Goal: Information Seeking & Learning: Stay updated

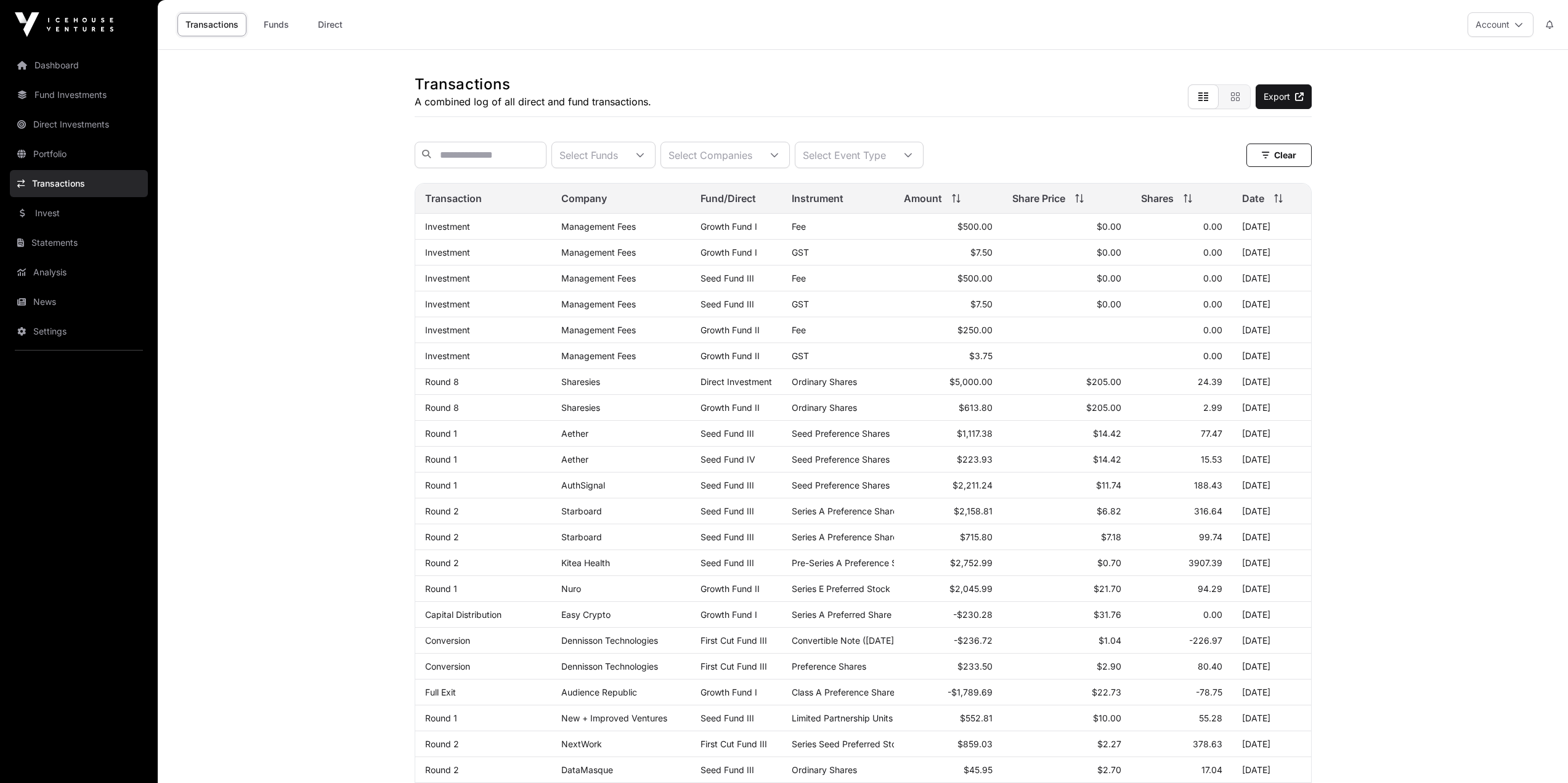
click at [44, 67] on link "Dashboard" at bounding box center [79, 65] width 138 height 27
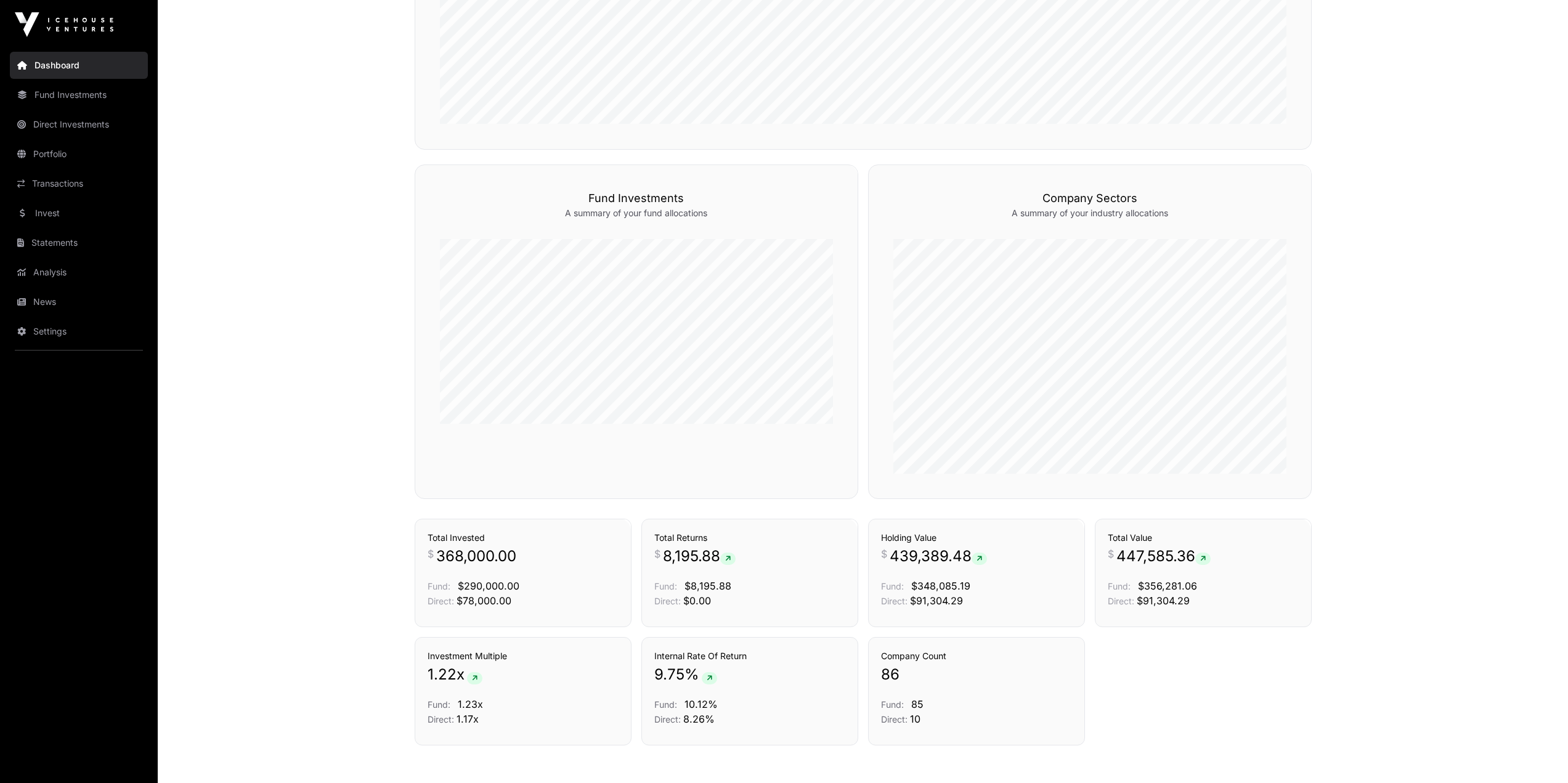
scroll to position [717, 0]
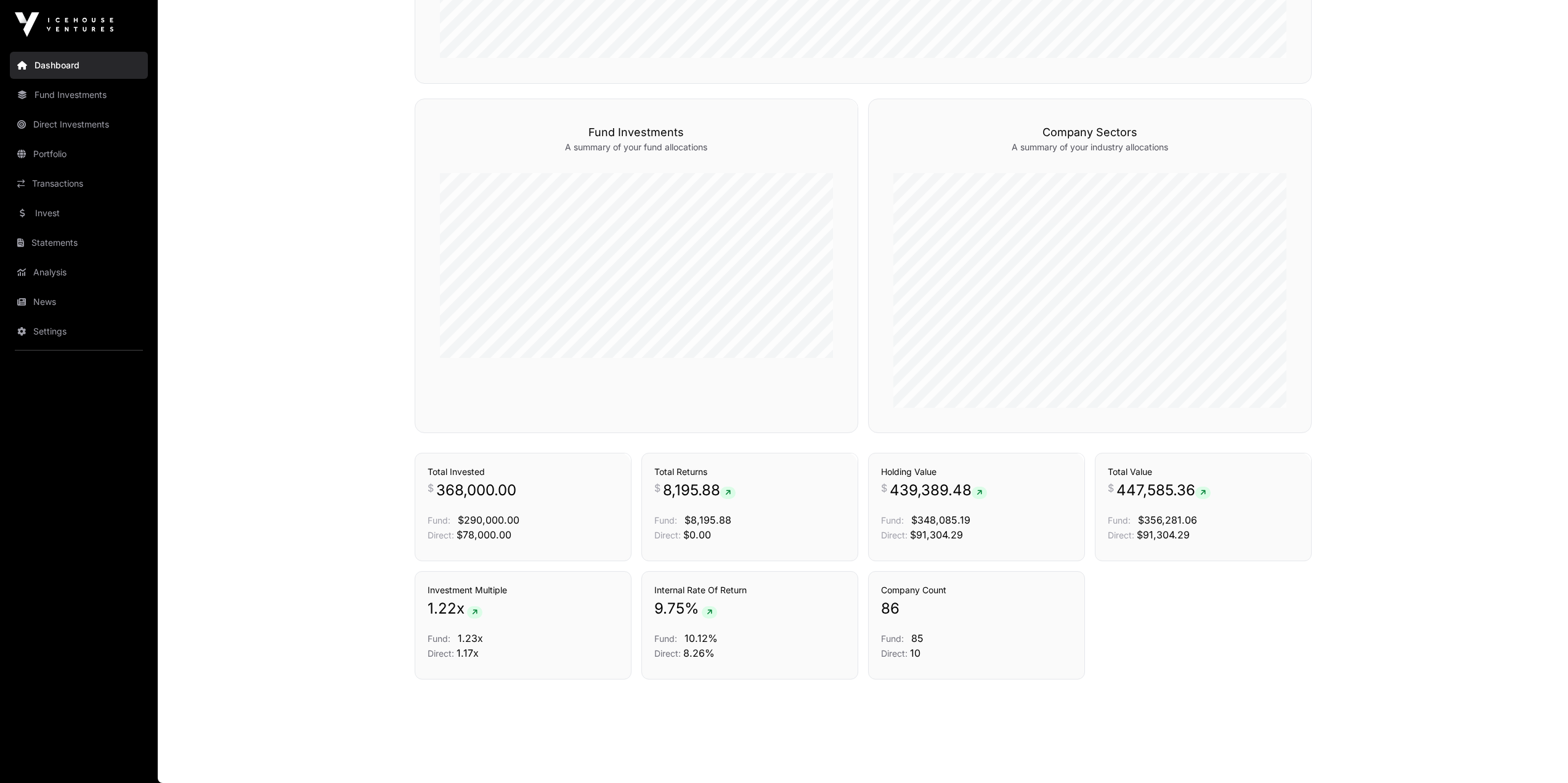
click at [62, 145] on link "Portfolio" at bounding box center [79, 154] width 138 height 27
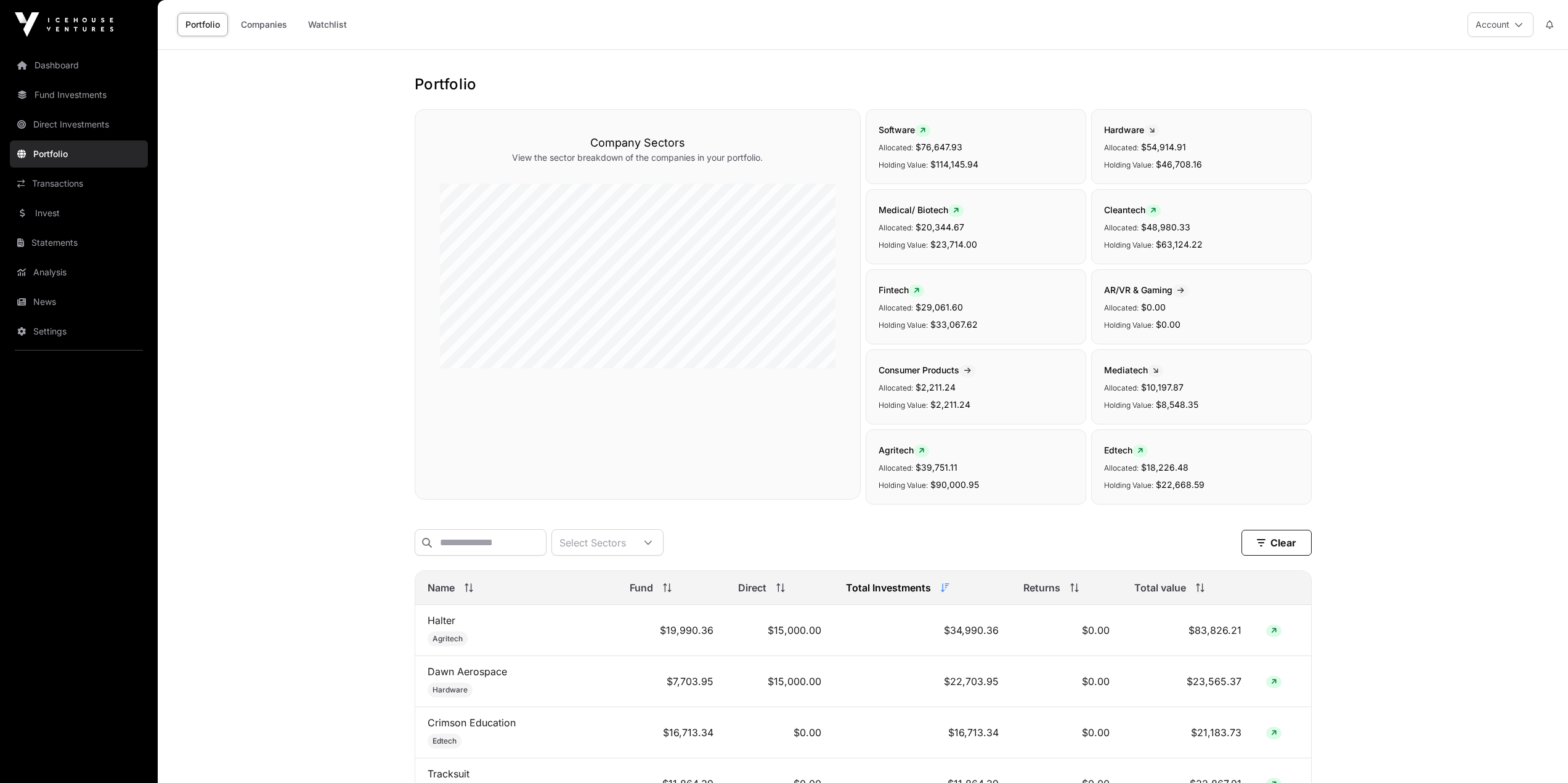
click at [58, 308] on link "News" at bounding box center [79, 302] width 138 height 27
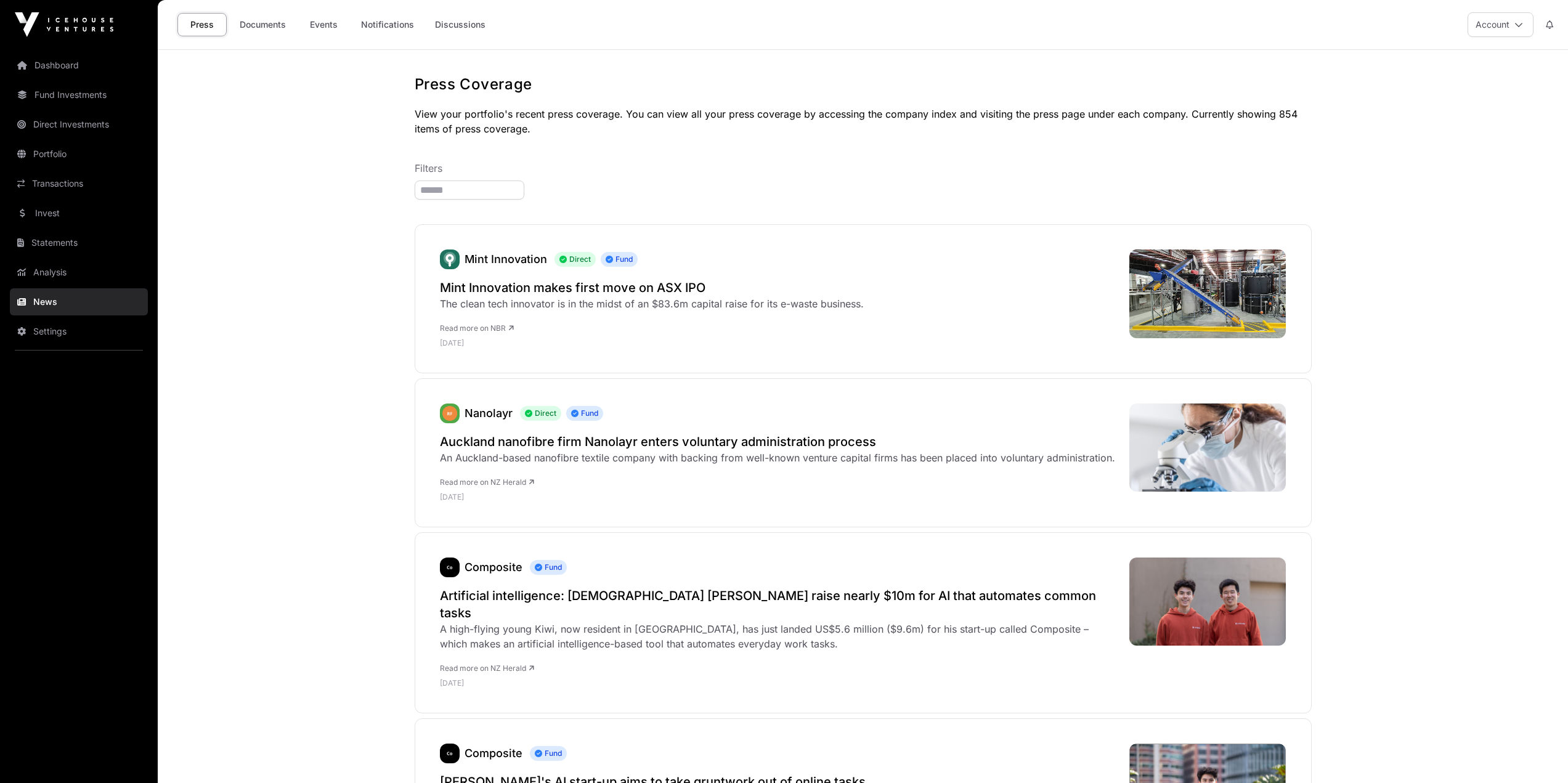
click at [320, 15] on link "Events" at bounding box center [324, 24] width 49 height 23
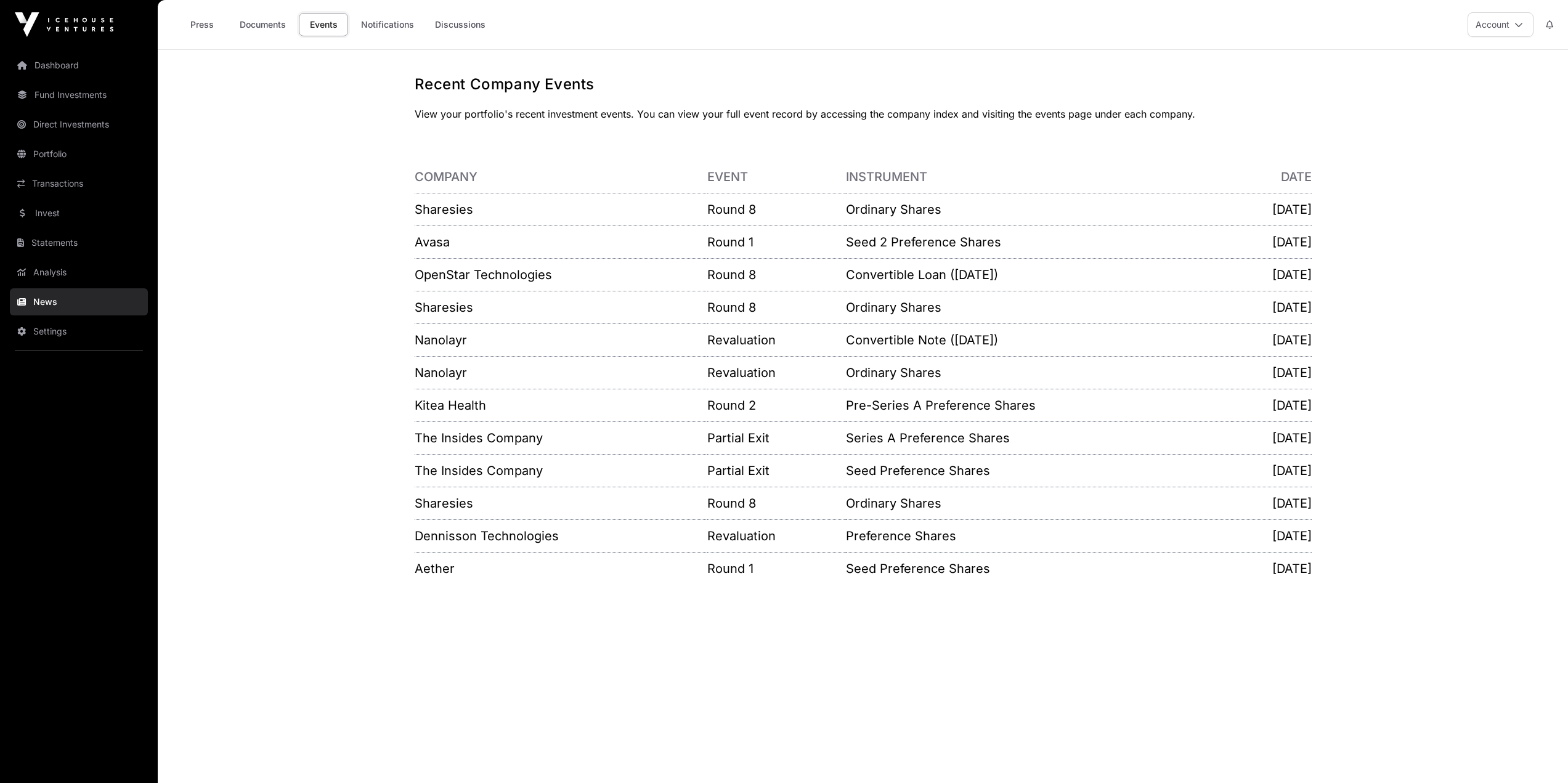
click at [264, 27] on link "Documents" at bounding box center [263, 24] width 62 height 23
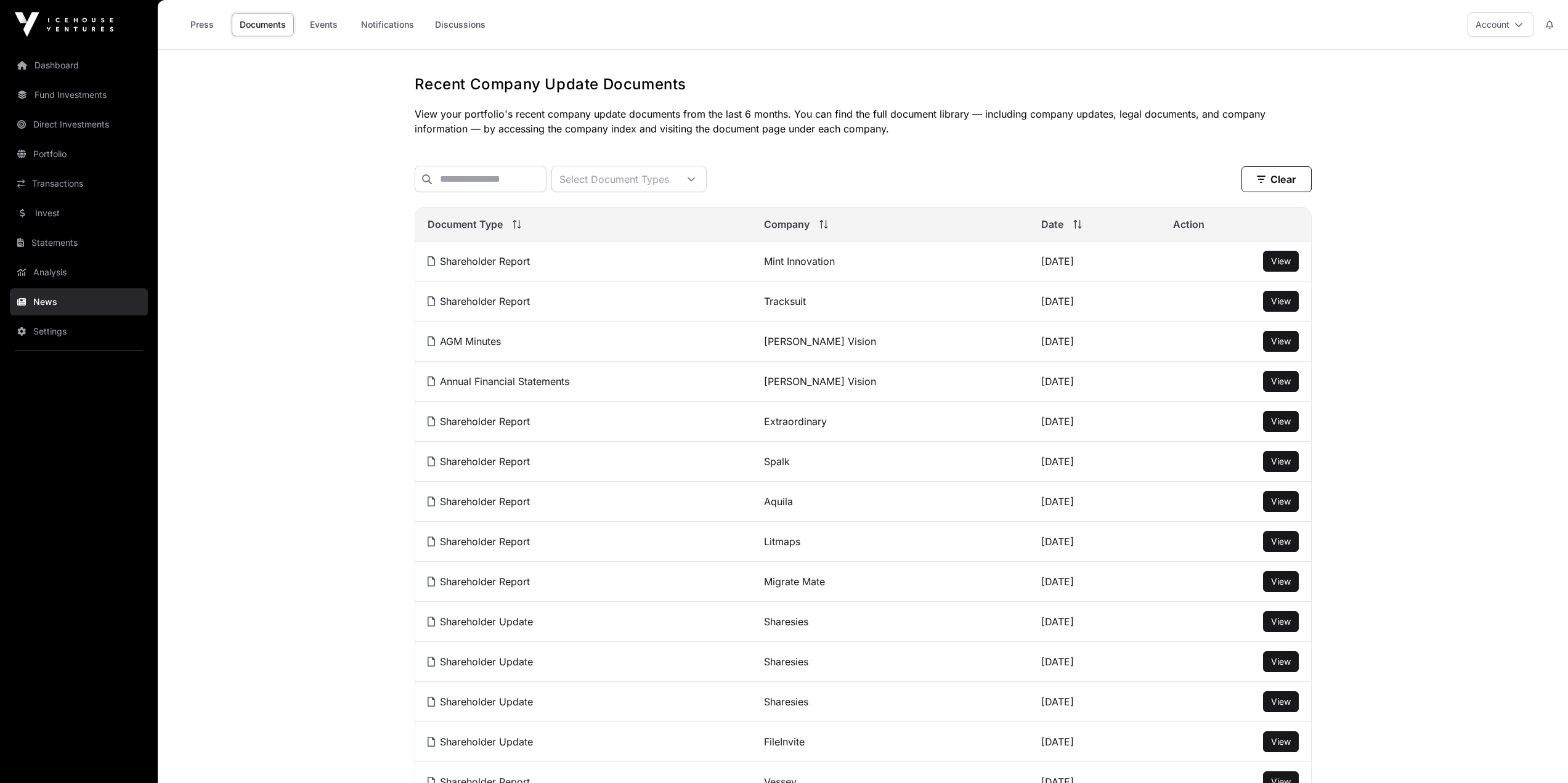
click at [508, 267] on link "Shareholder Report" at bounding box center [479, 261] width 103 height 13
click at [86, 66] on link "Dashboard" at bounding box center [79, 65] width 138 height 27
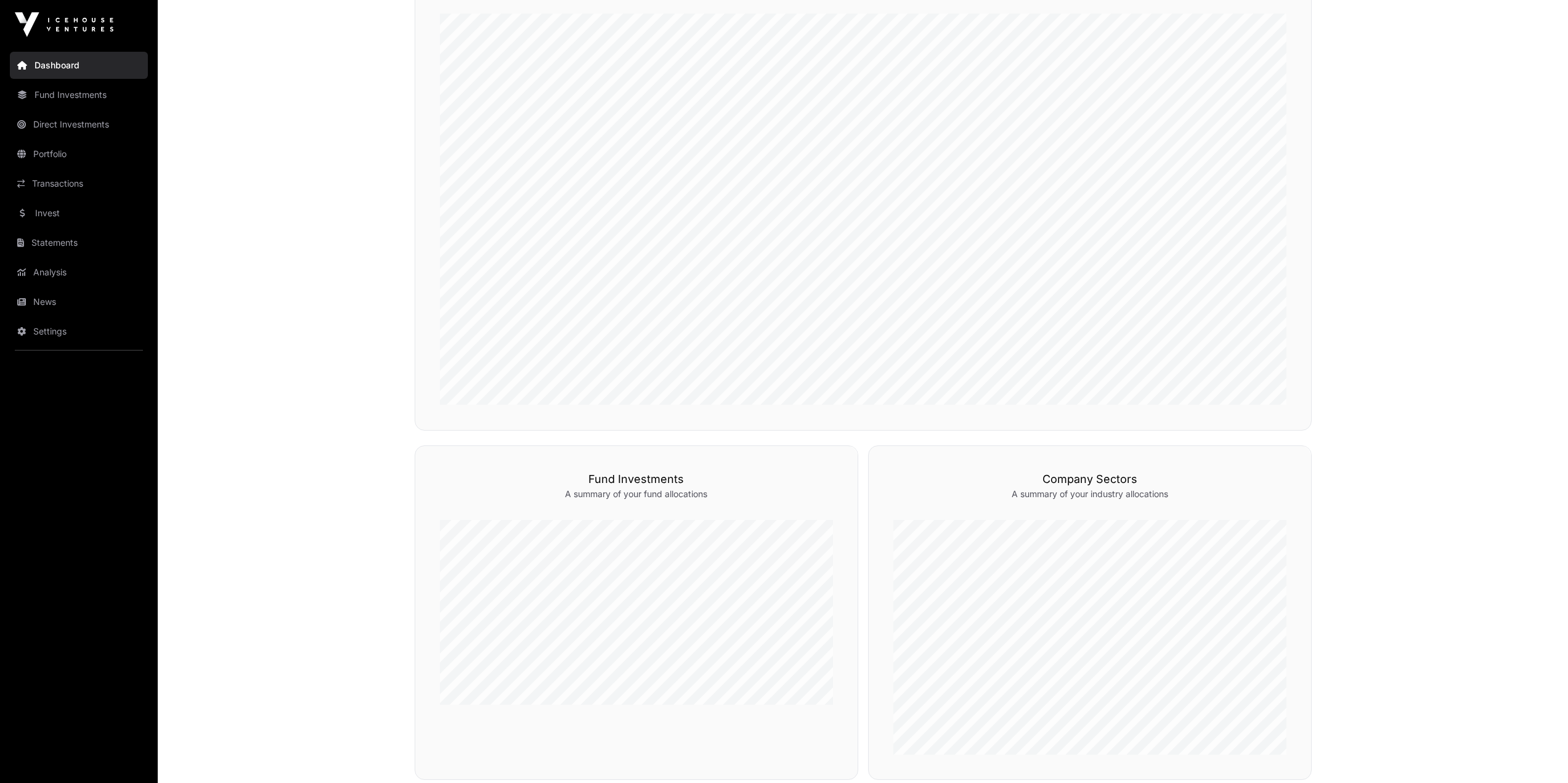
scroll to position [717, 0]
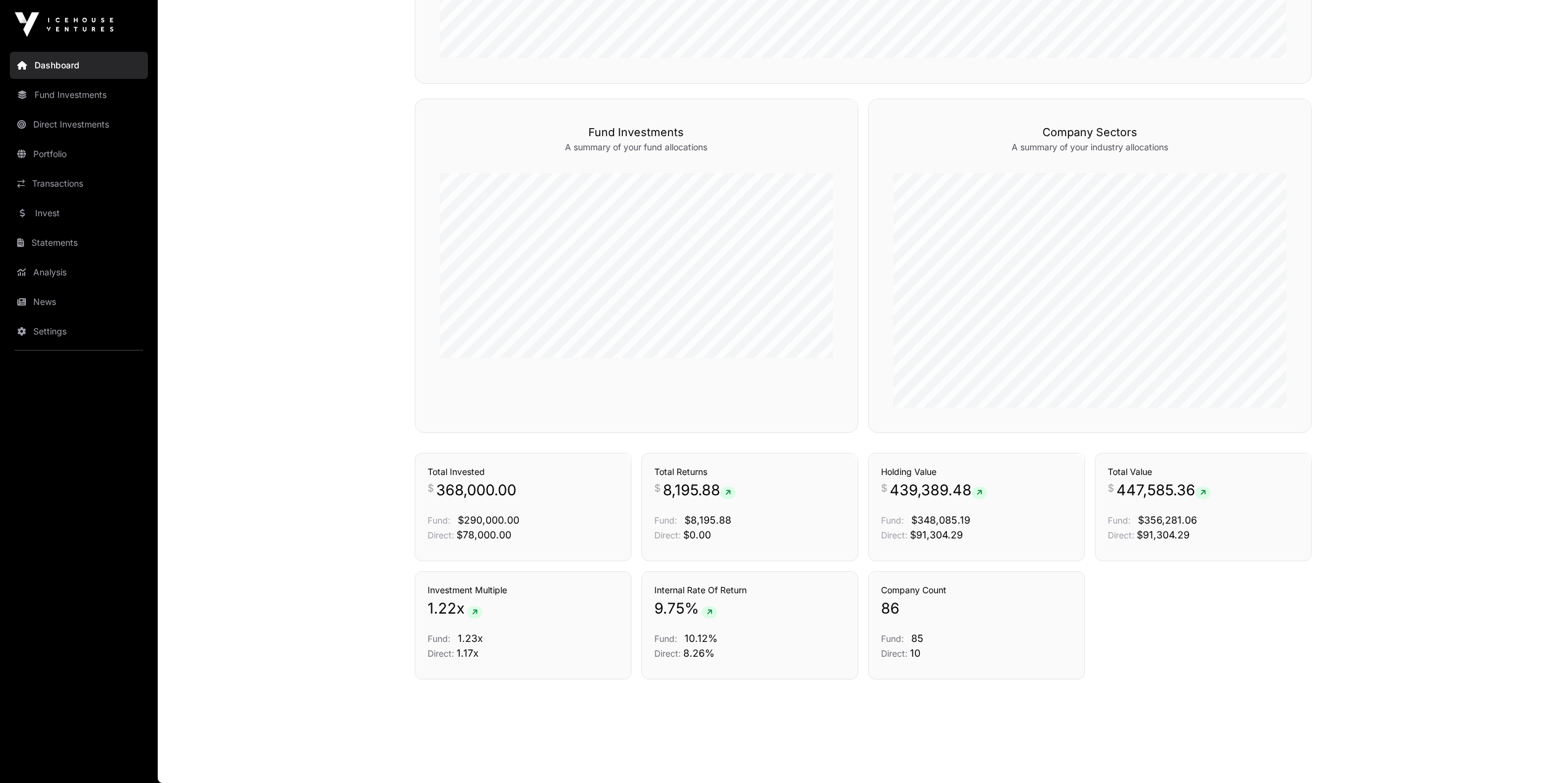
click at [35, 306] on link "News" at bounding box center [79, 302] width 138 height 27
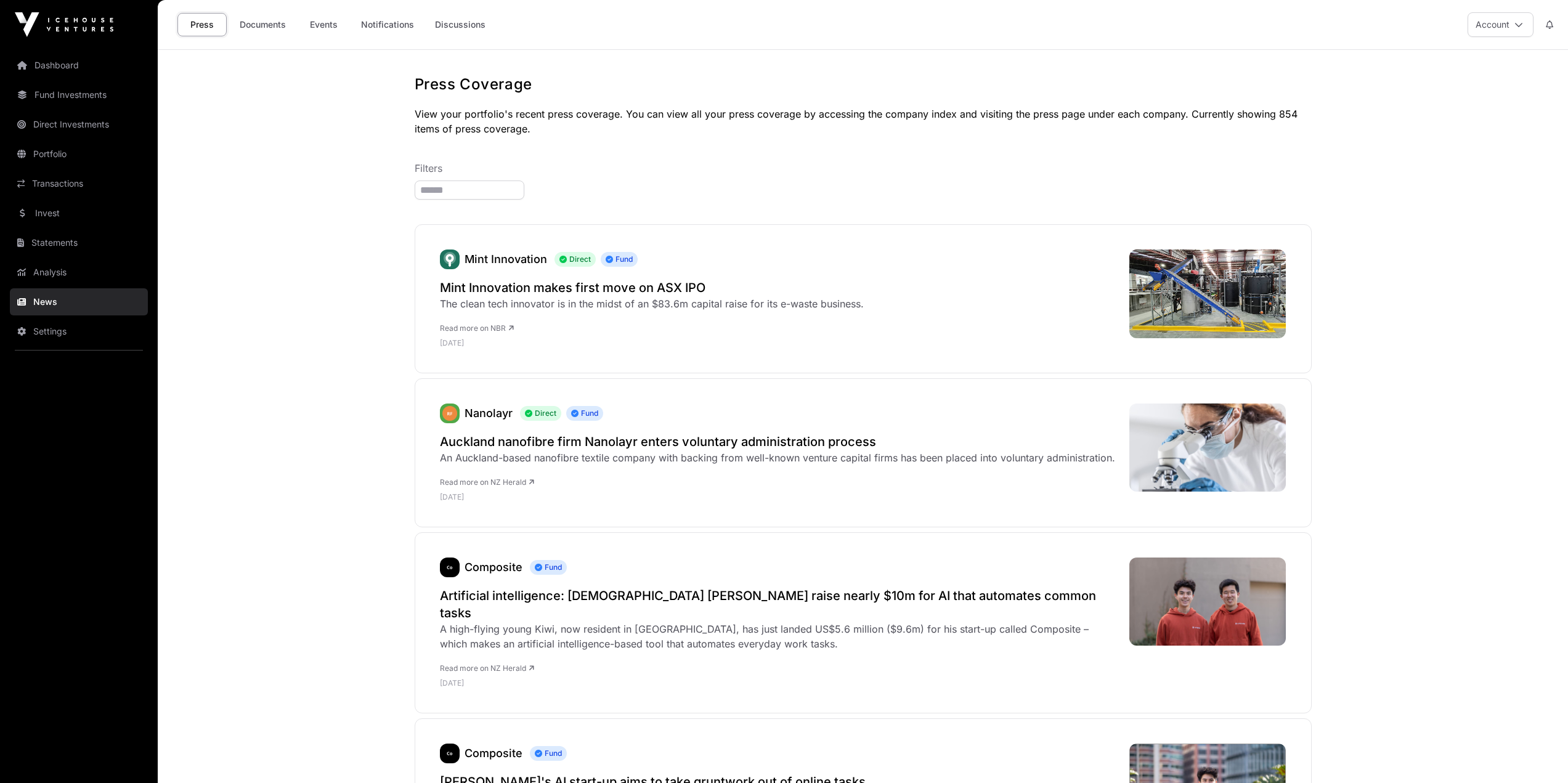
click at [40, 273] on link "Analysis" at bounding box center [79, 272] width 138 height 27
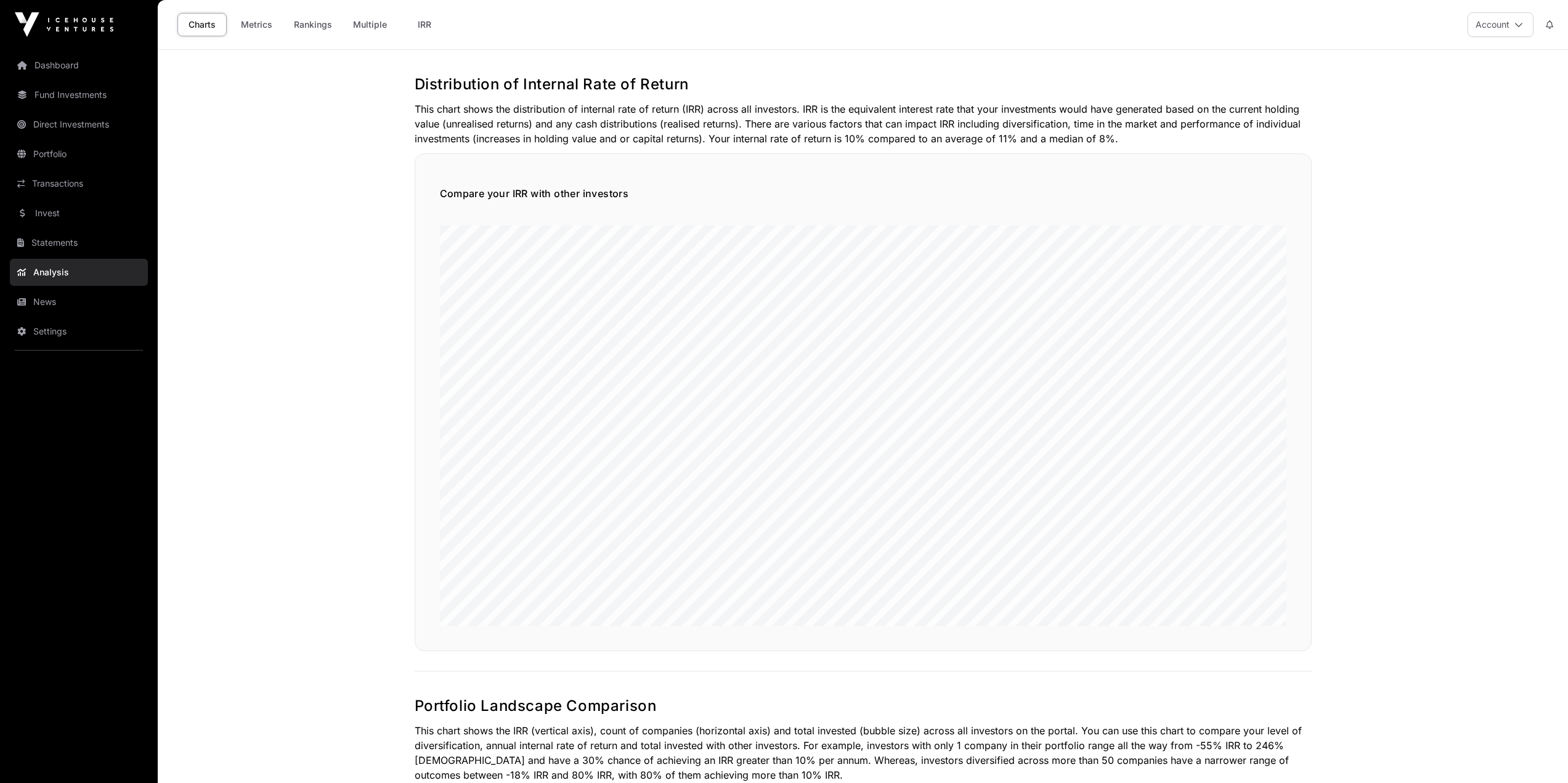
click at [56, 223] on link "Invest" at bounding box center [79, 213] width 138 height 27
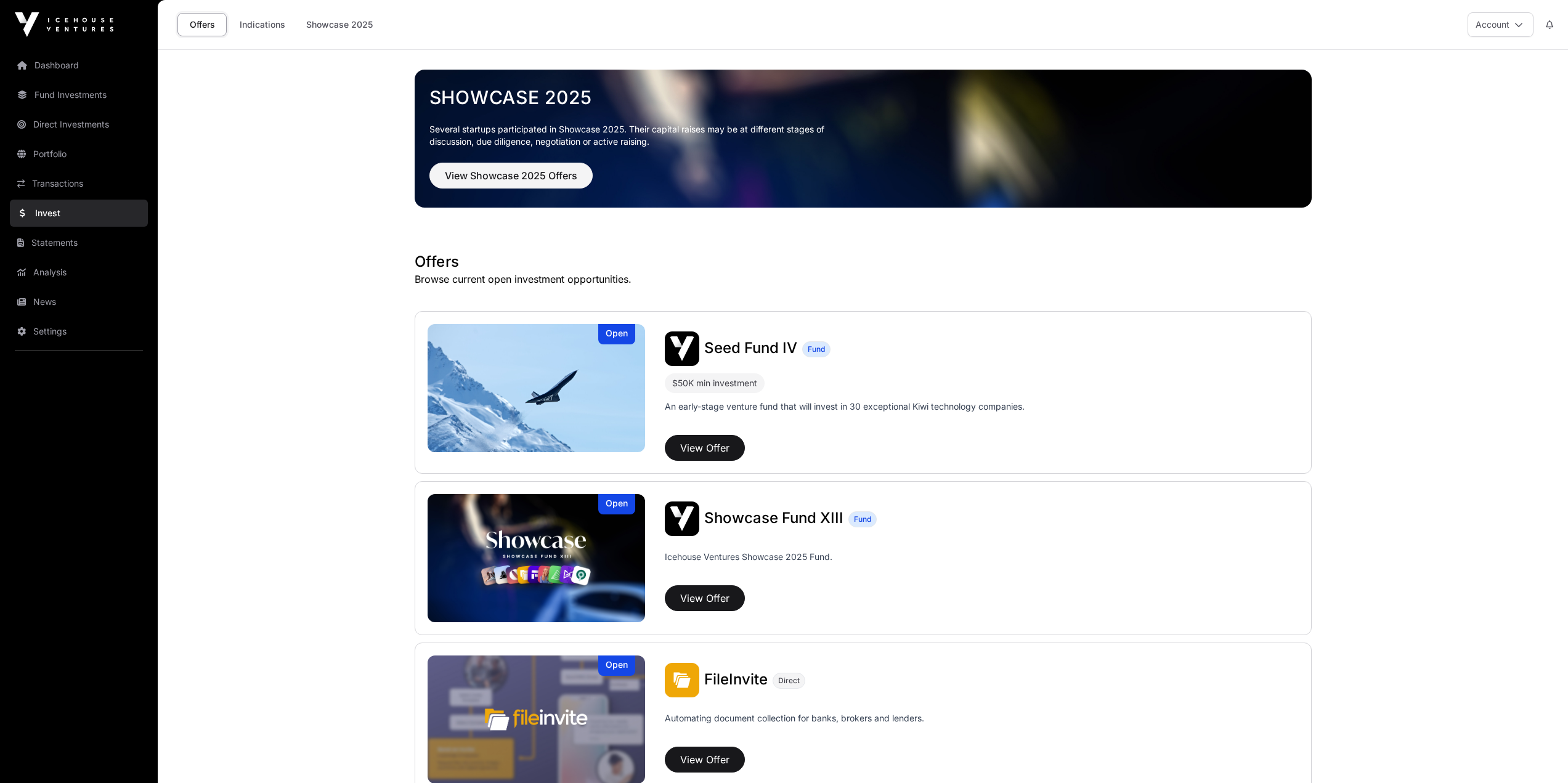
click at [55, 297] on link "News" at bounding box center [79, 302] width 138 height 27
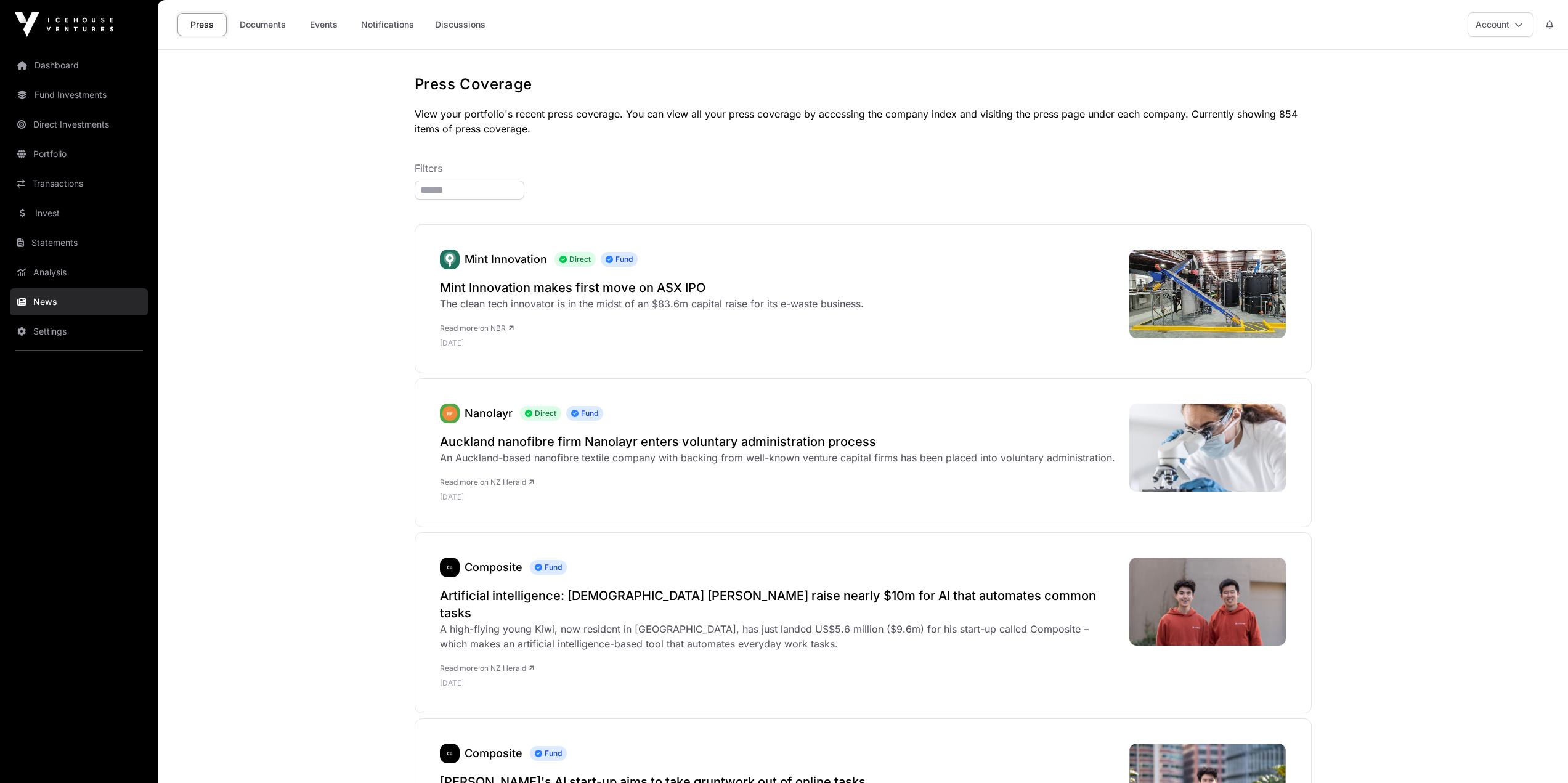
click at [257, 24] on link "Documents" at bounding box center [263, 24] width 62 height 23
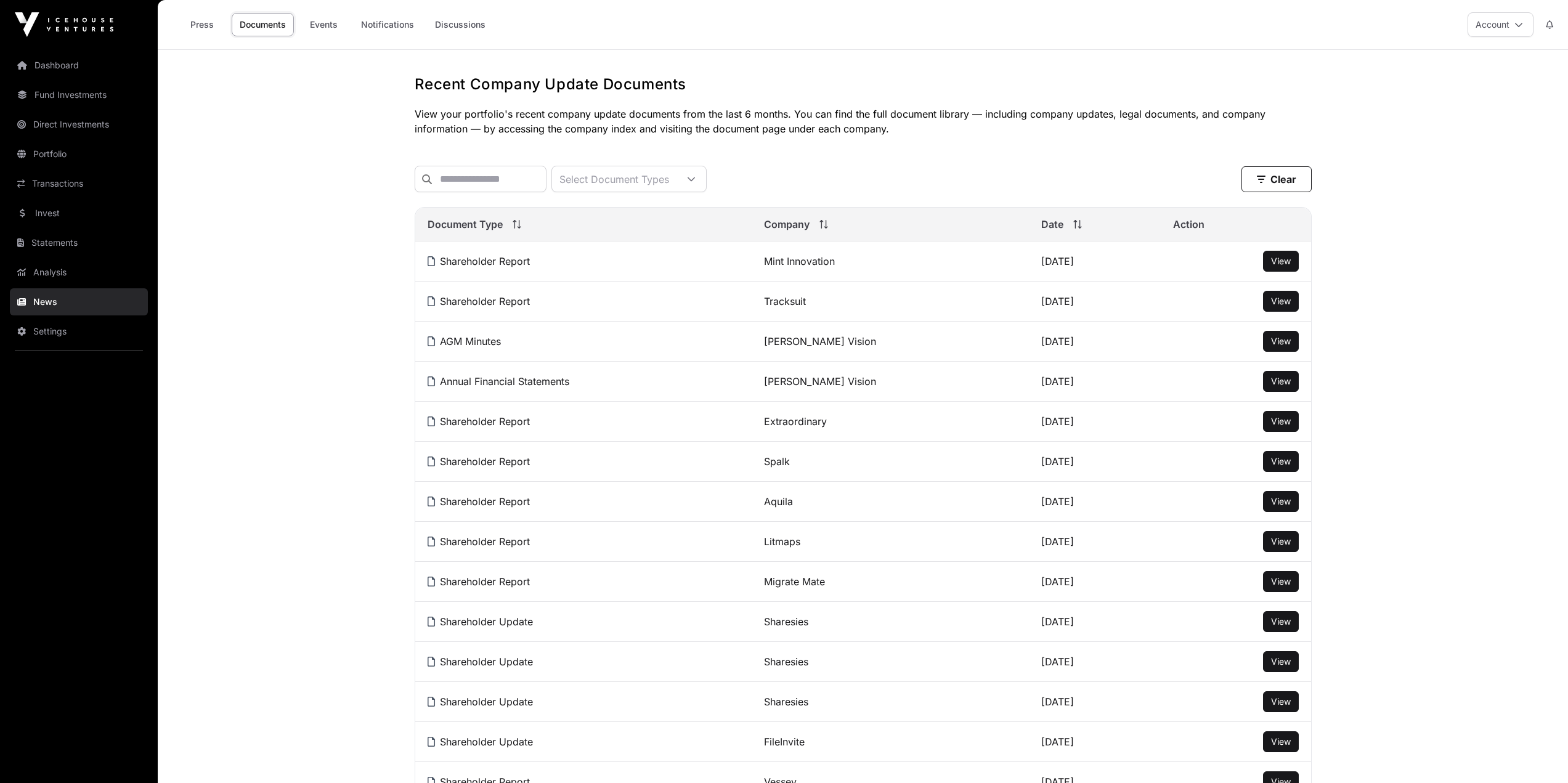
click at [1280, 306] on span "View" at bounding box center [1281, 301] width 20 height 11
